Goal: Find specific page/section: Find specific page/section

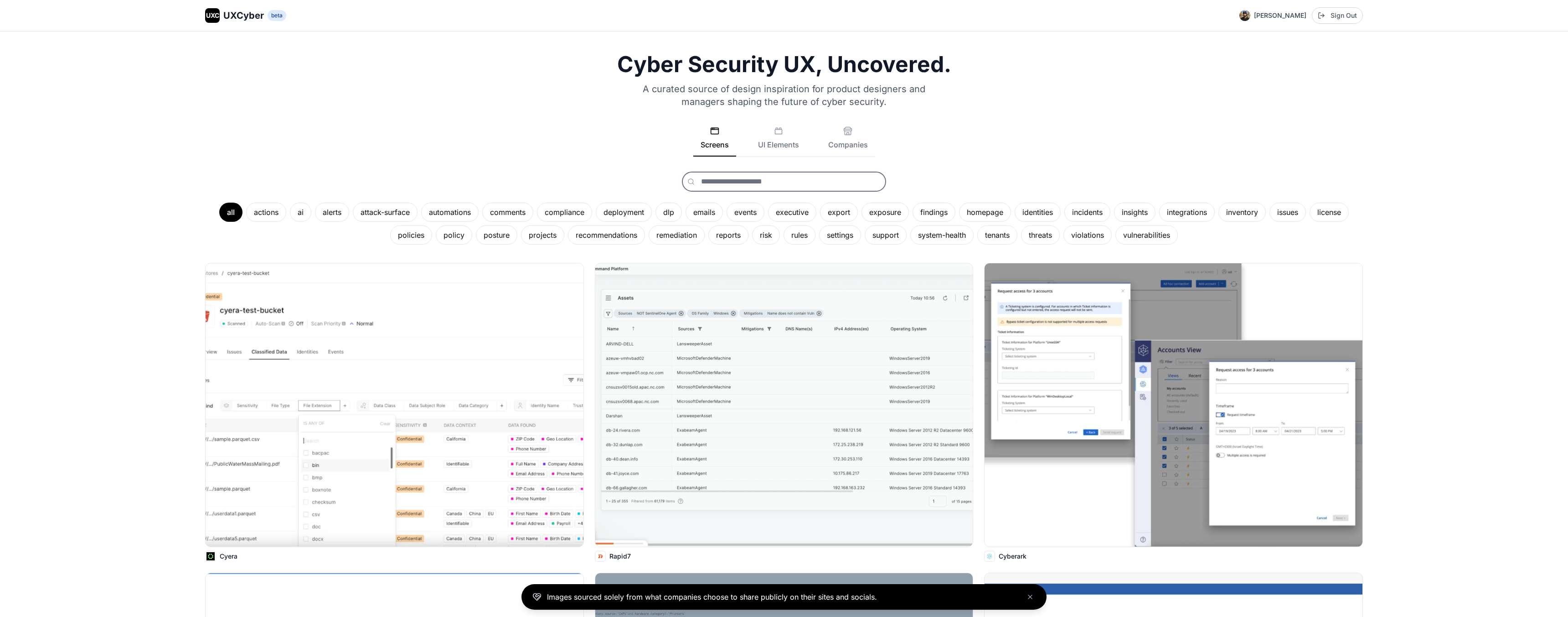
click at [729, 182] on input "text" at bounding box center [784, 181] width 204 height 20
type input "*"
click at [848, 143] on button "Companies" at bounding box center [848, 141] width 54 height 30
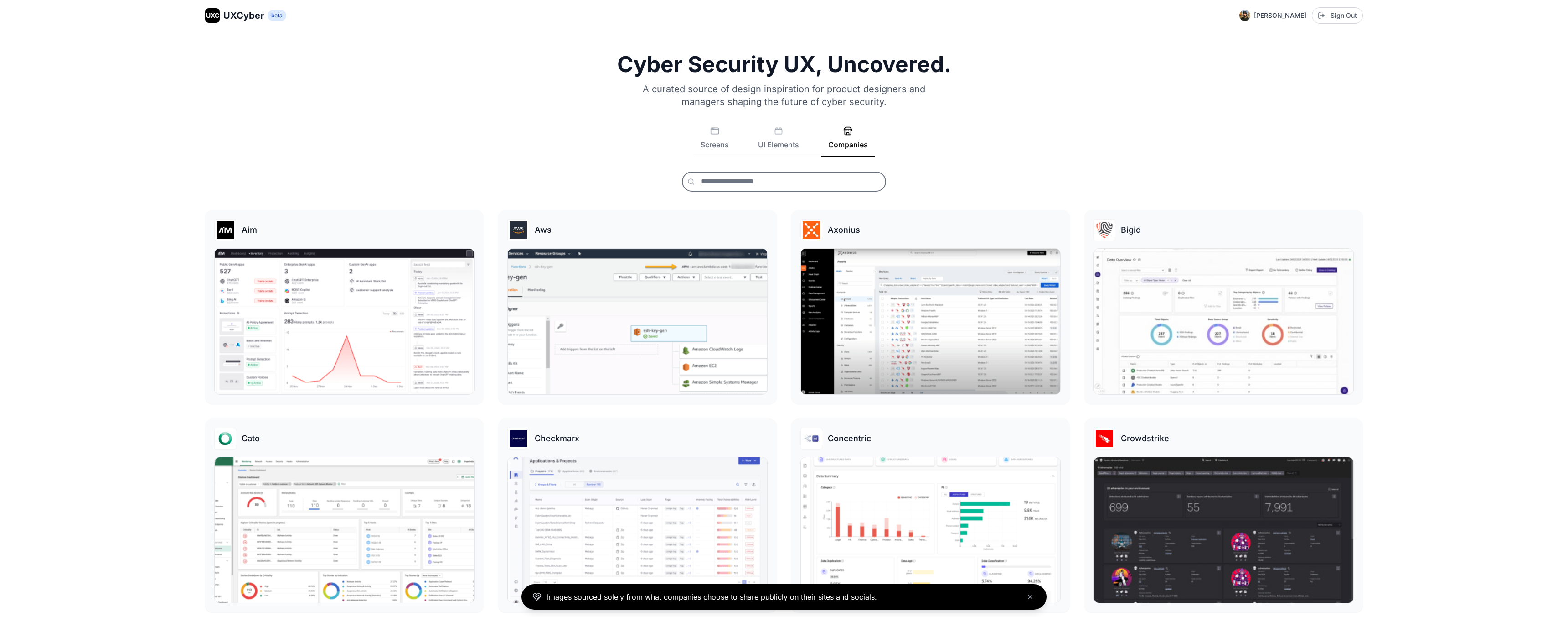
click at [713, 186] on input "text" at bounding box center [784, 181] width 204 height 20
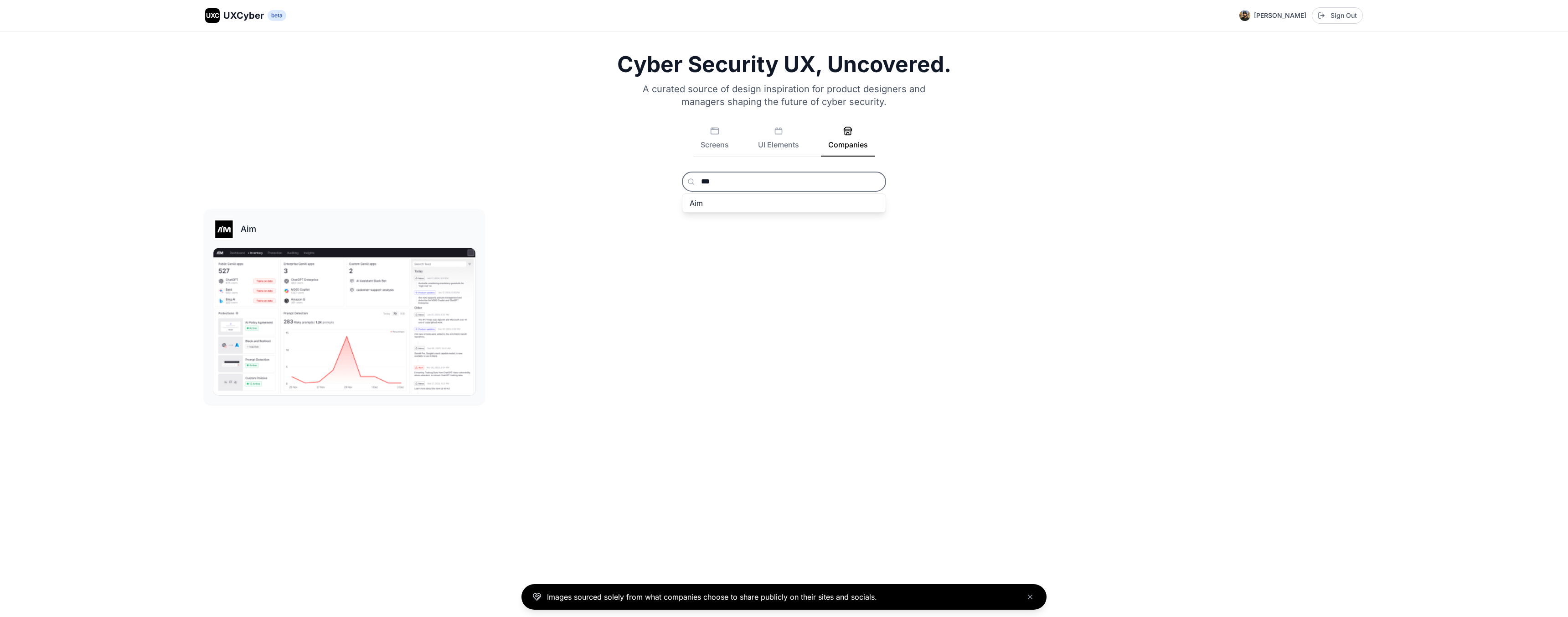
type input "***"
click at [417, 297] on img at bounding box center [344, 322] width 262 height 147
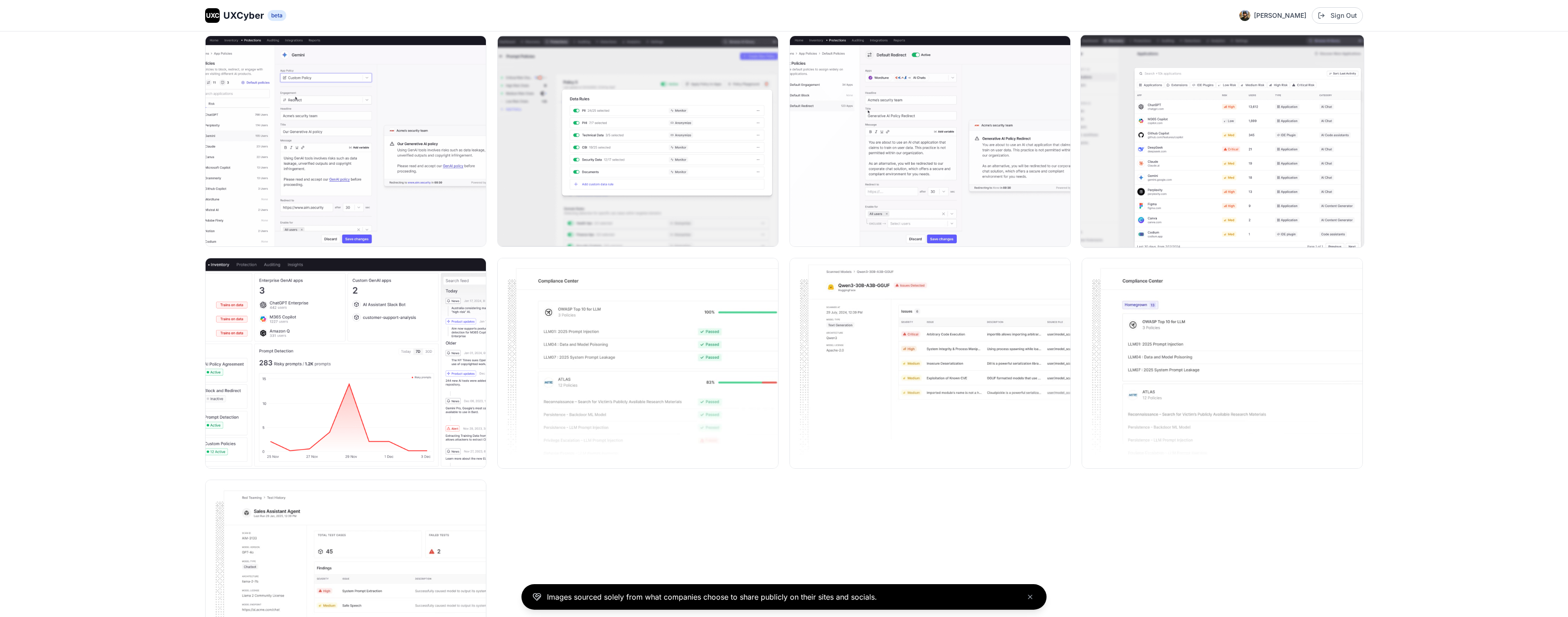
scroll to position [538, 0]
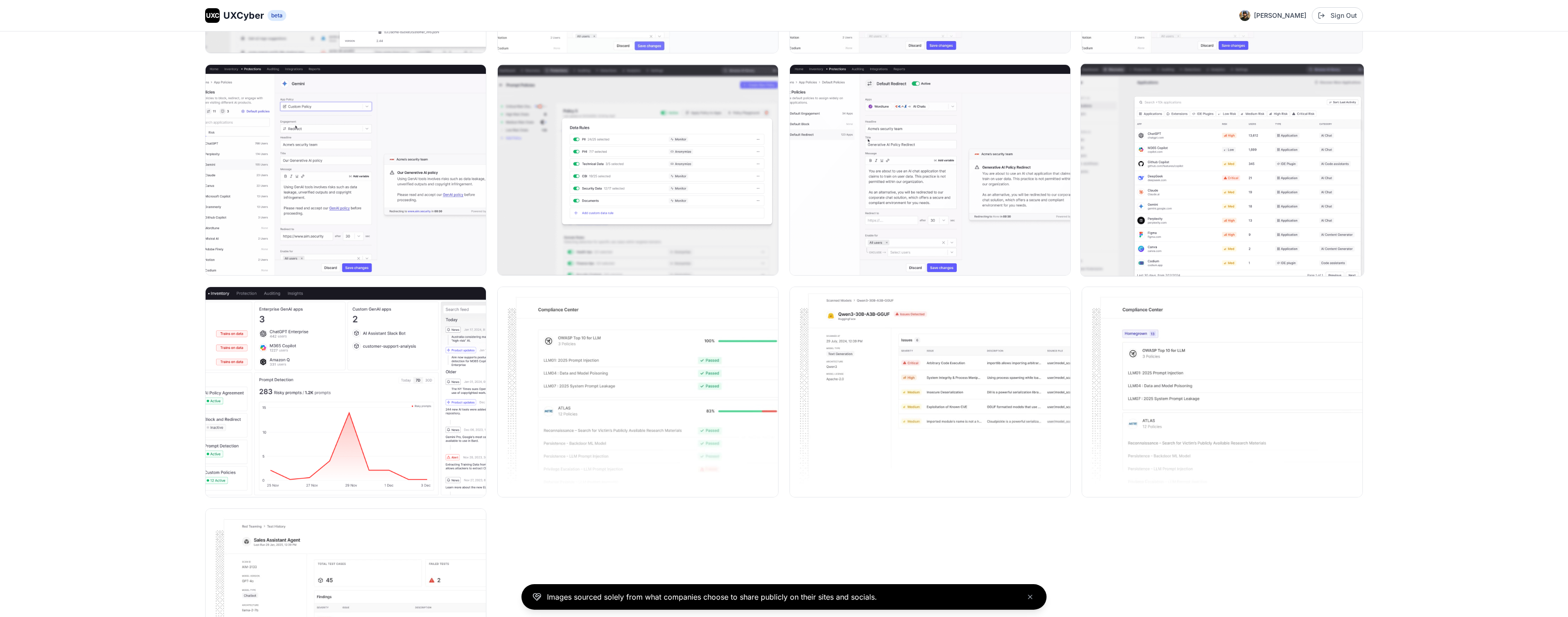
click at [1206, 159] on img at bounding box center [1222, 170] width 283 height 212
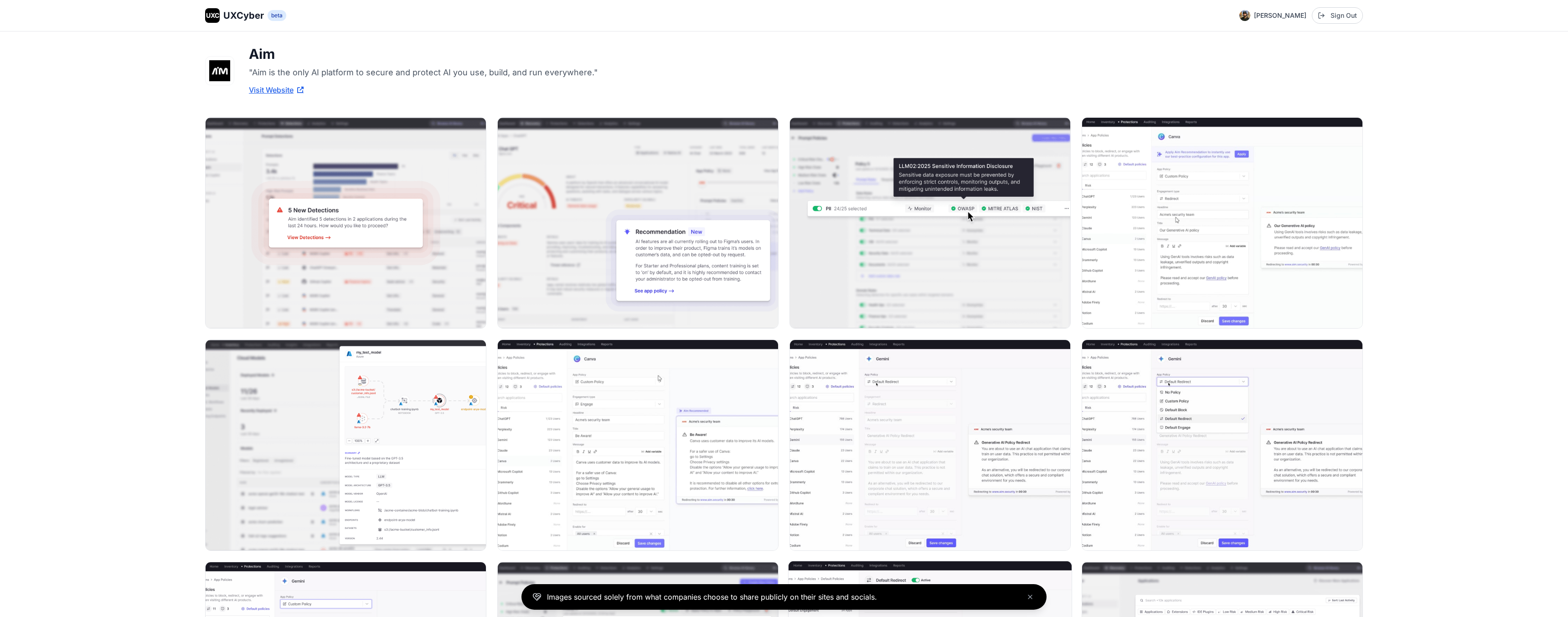
scroll to position [48, 0]
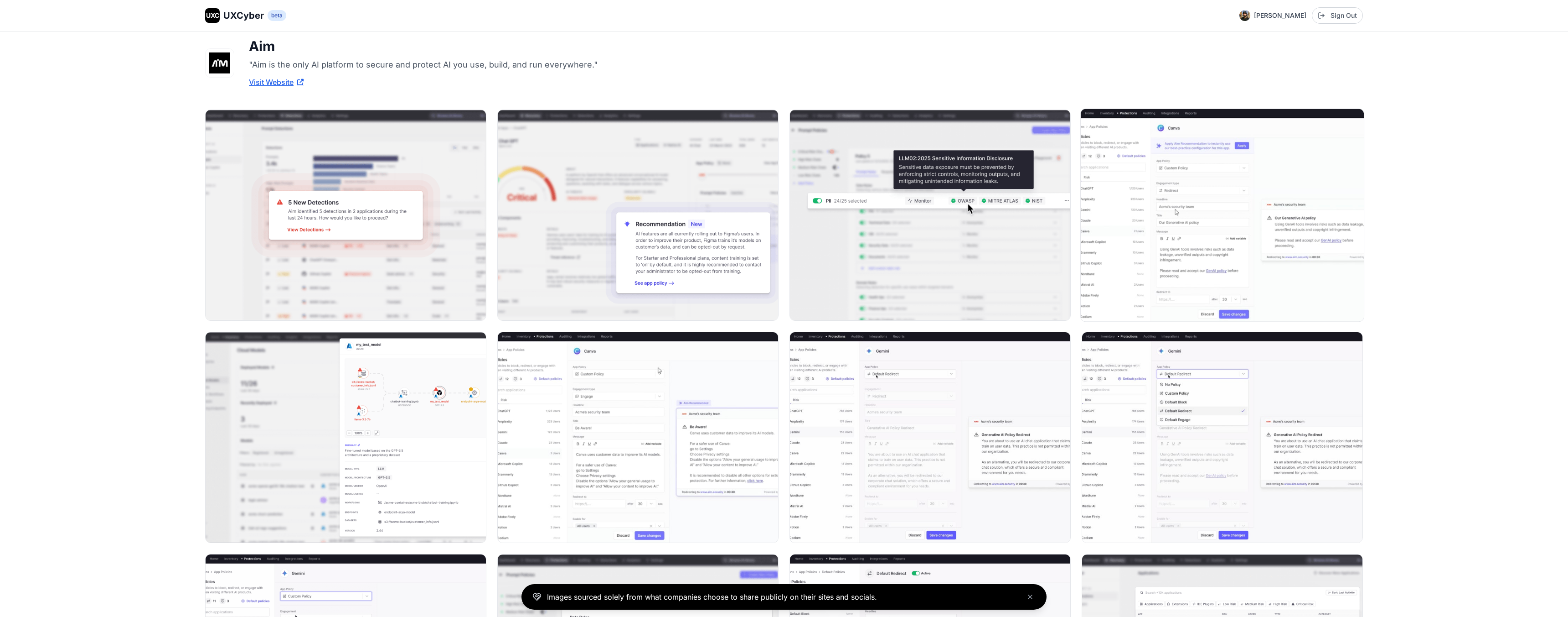
click at [1144, 235] on img at bounding box center [1222, 215] width 283 height 212
